Goal: Task Accomplishment & Management: Use online tool/utility

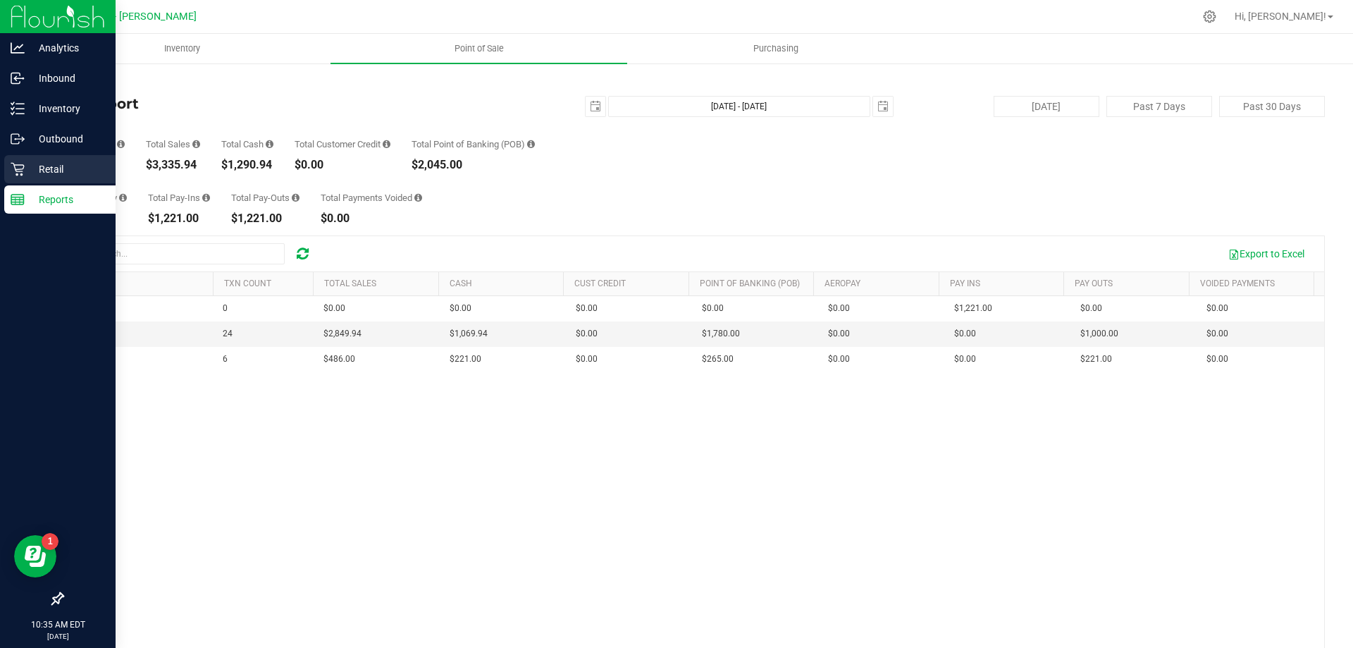
click at [68, 162] on p "Retail" at bounding box center [67, 169] width 85 height 17
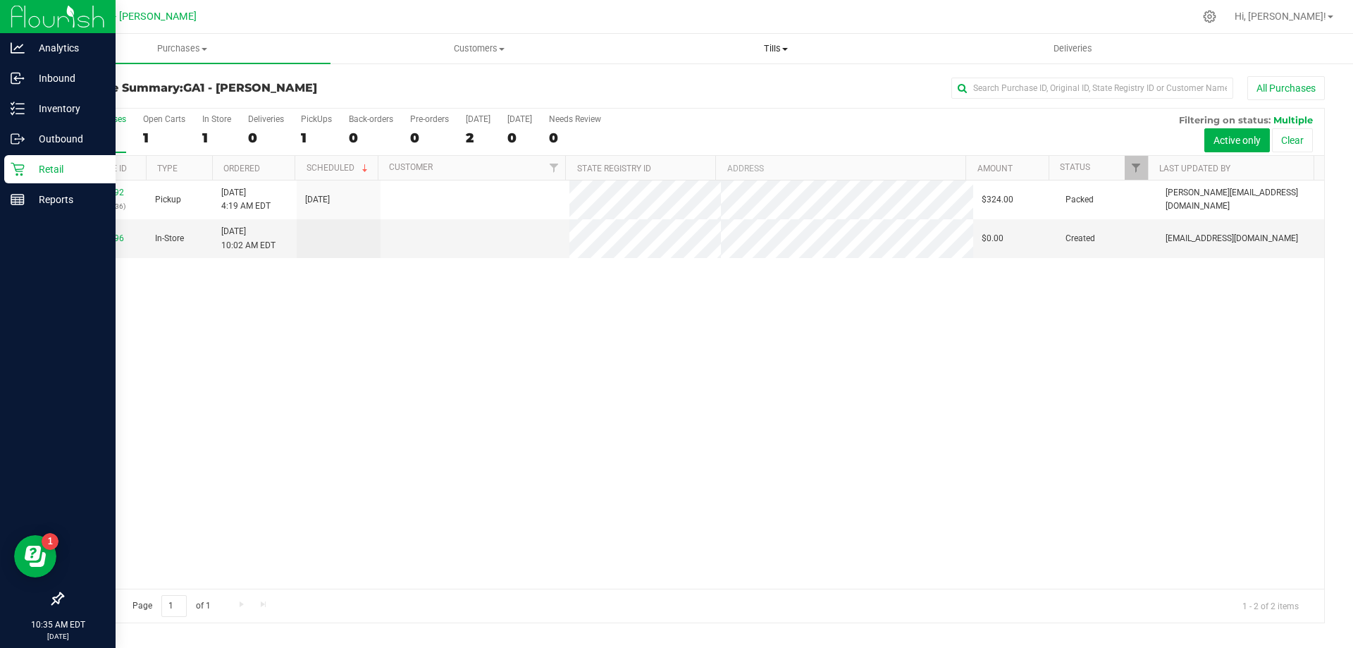
click at [742, 52] on span "Tills" at bounding box center [775, 48] width 295 height 13
click at [708, 73] on ul "Manage tills Reconcile e-payments" at bounding box center [775, 93] width 297 height 59
click at [778, 42] on uib-tab-heading "Tills Manage tills Reconcile e-payments" at bounding box center [775, 49] width 297 height 30
click at [696, 86] on span "Manage tills" at bounding box center [674, 85] width 95 height 12
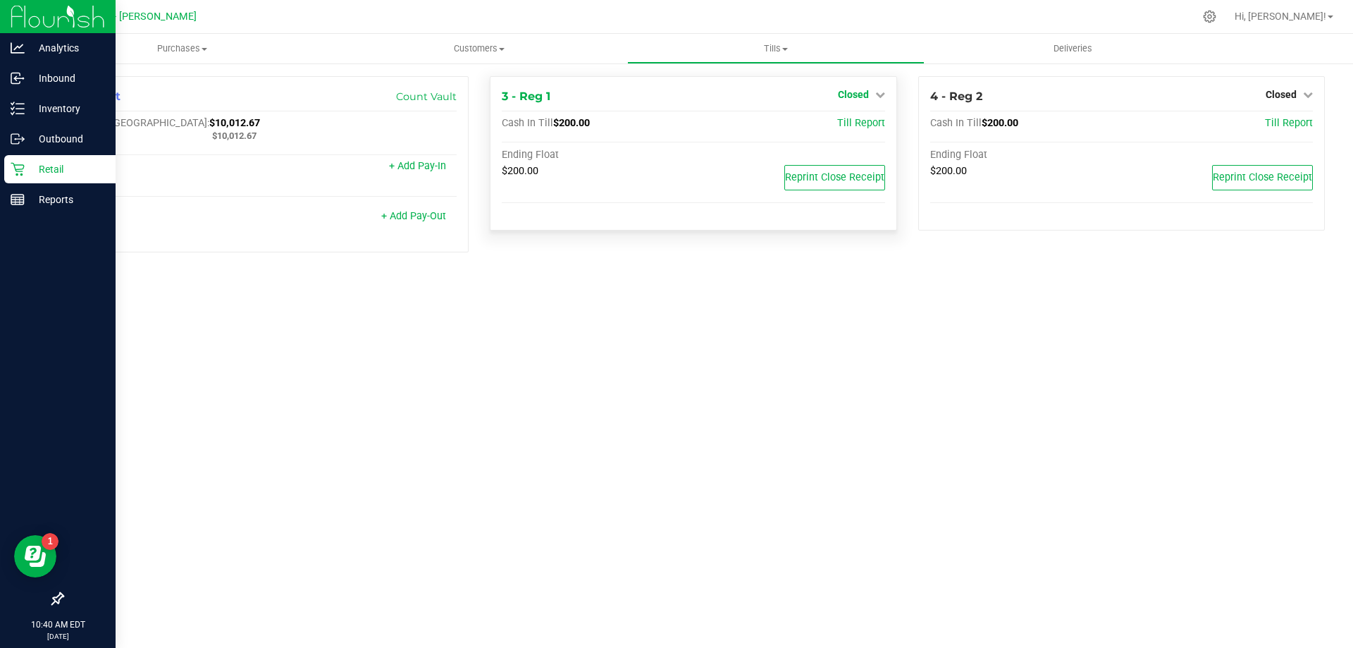
drag, startPoint x: 880, startPoint y: 92, endPoint x: 859, endPoint y: 89, distance: 21.4
click at [880, 92] on icon at bounding box center [880, 95] width 10 height 10
click at [856, 124] on link "Open Till" at bounding box center [853, 123] width 37 height 11
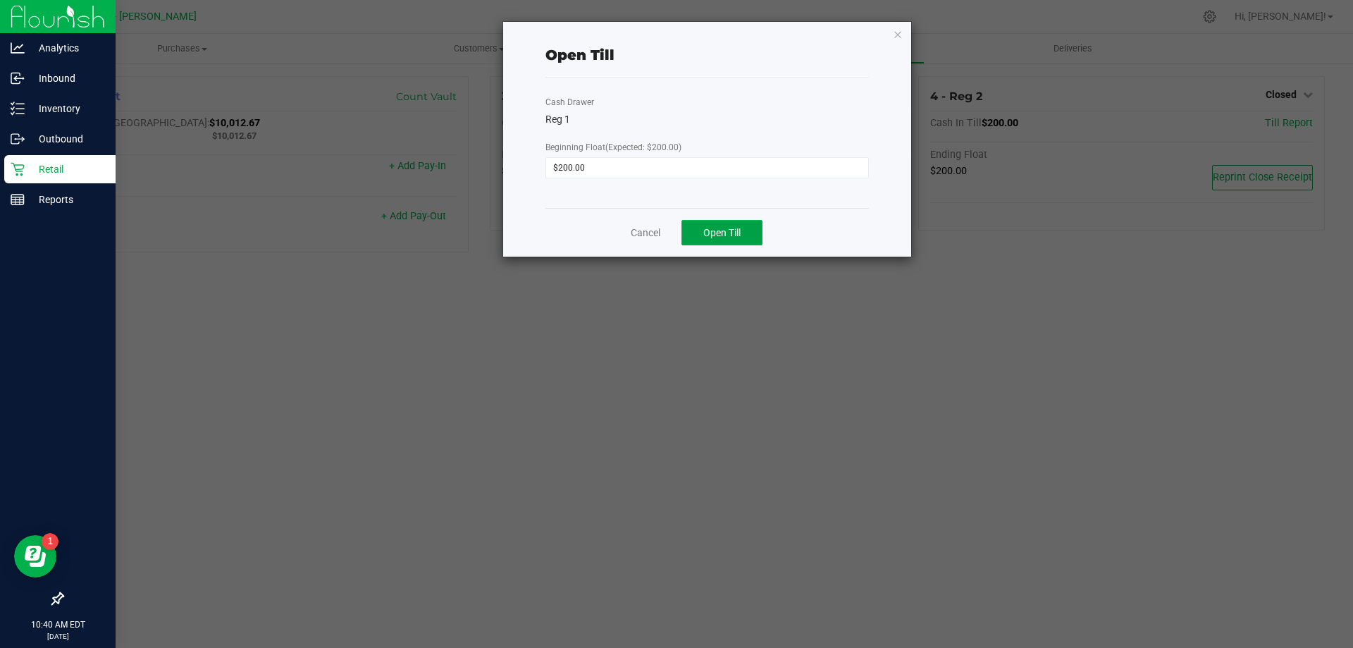
drag, startPoint x: 735, startPoint y: 232, endPoint x: 744, endPoint y: 238, distance: 10.2
click at [736, 233] on span "Open Till" at bounding box center [721, 232] width 37 height 11
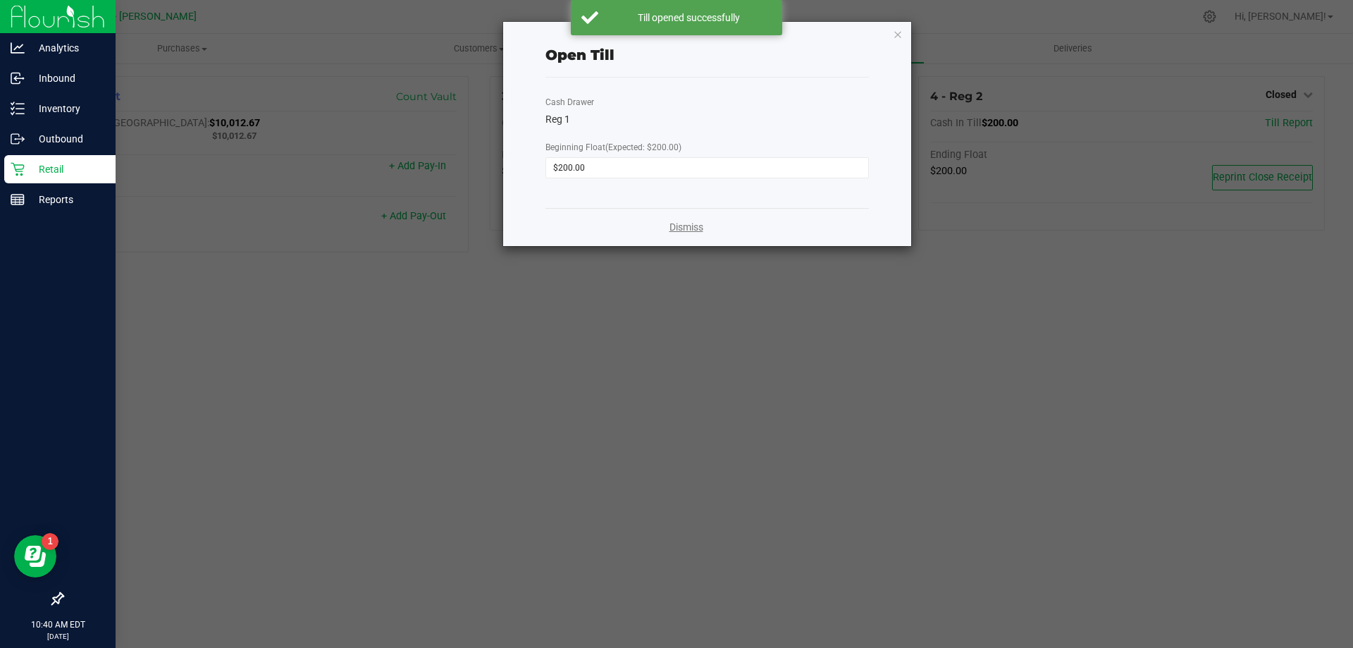
click at [687, 228] on link "Dismiss" at bounding box center [687, 227] width 34 height 15
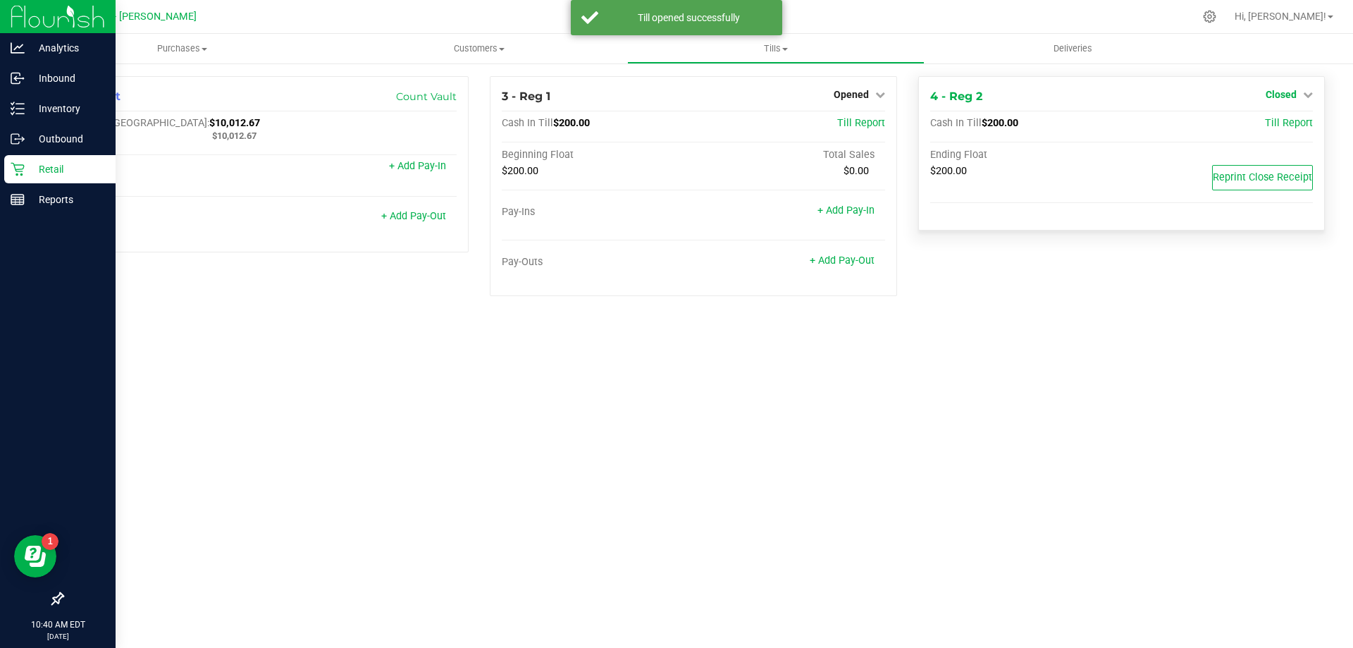
click at [1308, 94] on icon at bounding box center [1308, 95] width 10 height 10
click at [1283, 119] on link "Open Till" at bounding box center [1280, 123] width 37 height 11
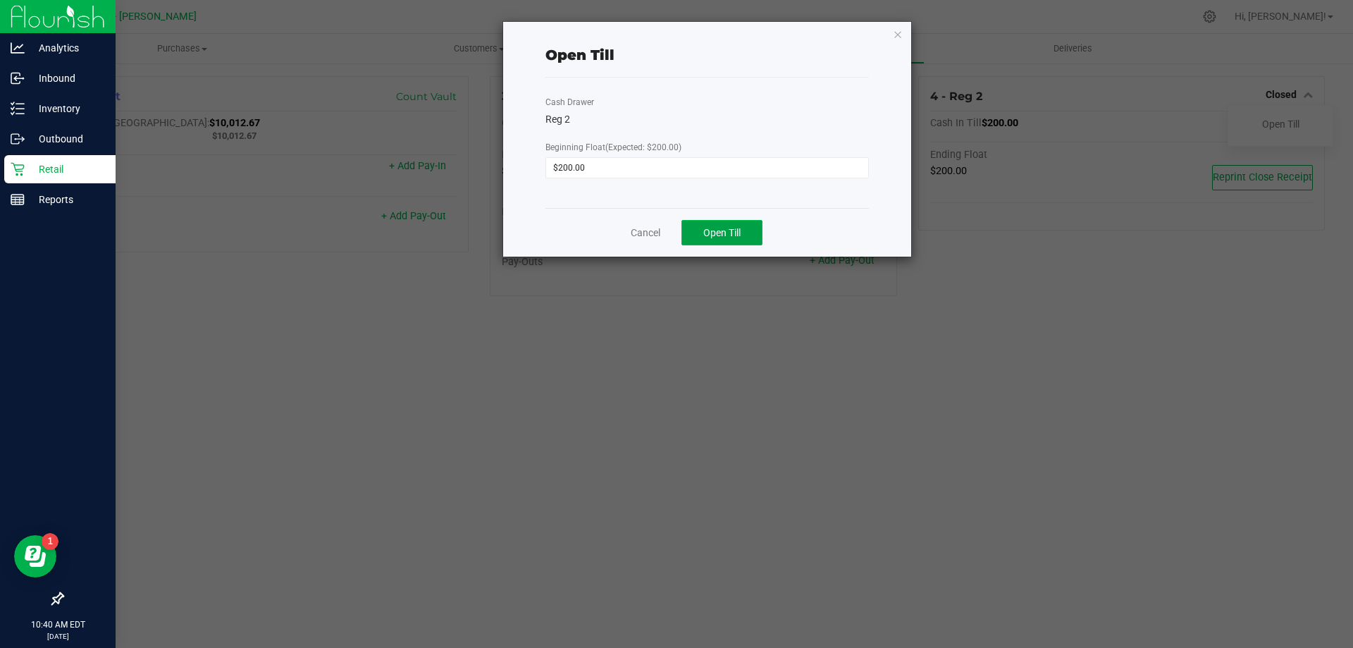
click at [741, 234] on span "Open Till" at bounding box center [721, 232] width 37 height 11
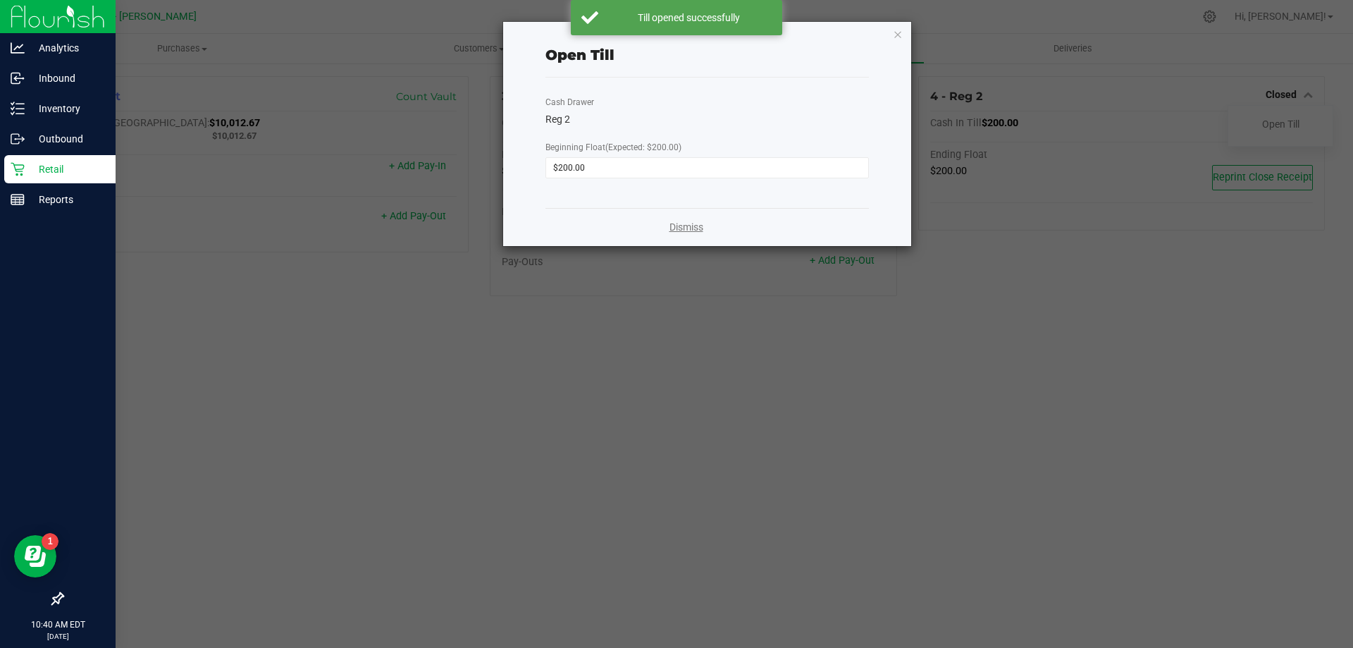
click at [702, 230] on link "Dismiss" at bounding box center [687, 227] width 34 height 15
